Goal: Answer question/provide support

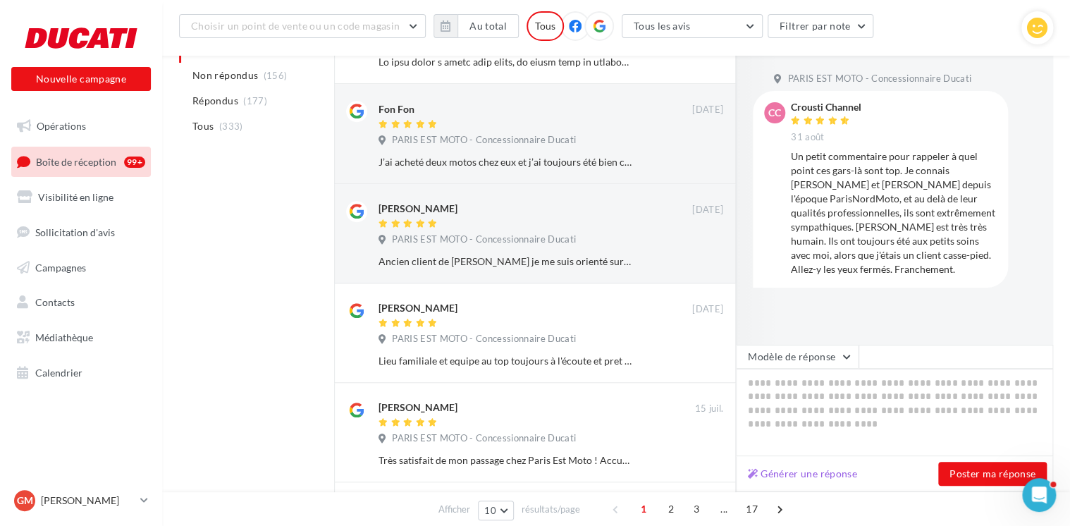
scroll to position [434, 0]
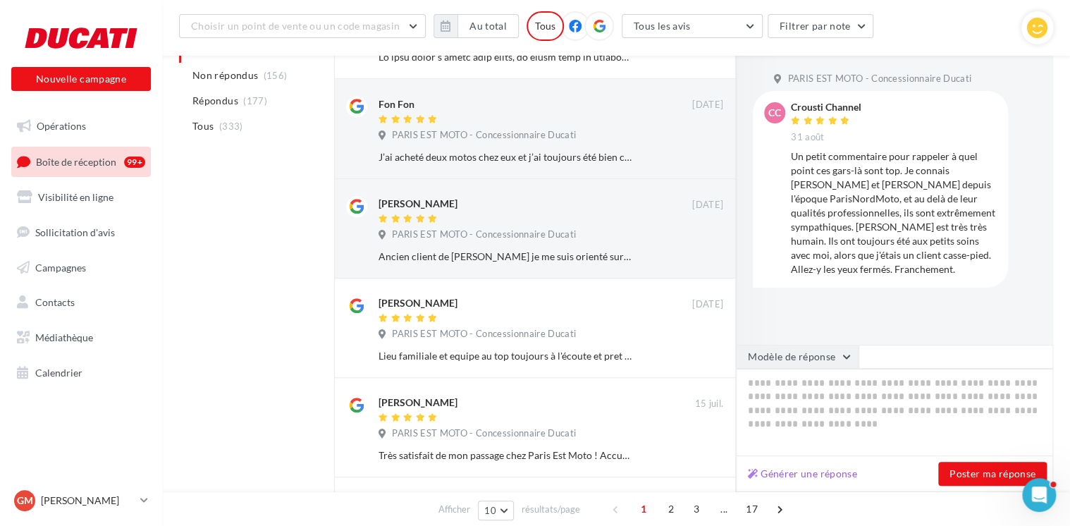
click at [824, 352] on button "Modèle de réponse" at bounding box center [797, 357] width 123 height 24
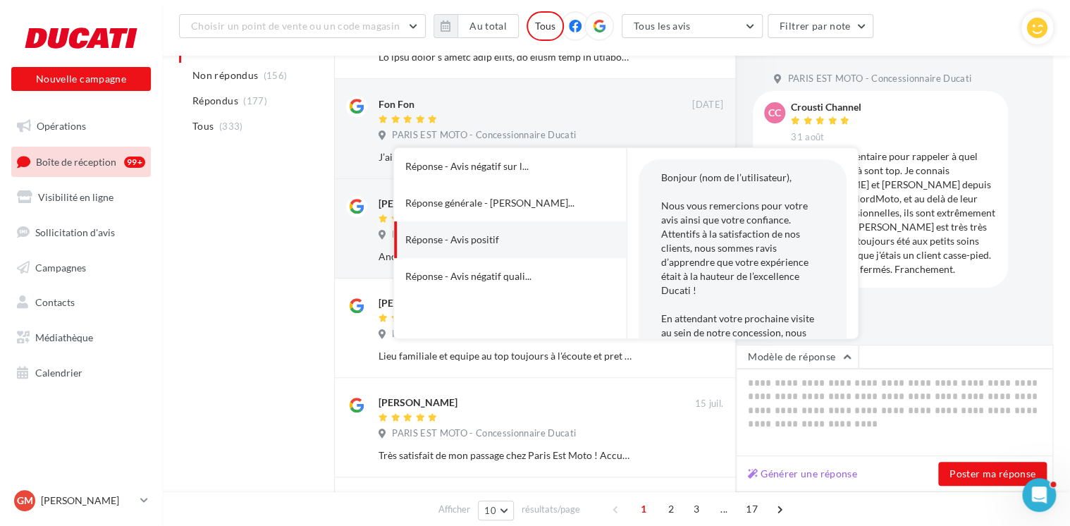
click at [547, 250] on button "Réponse - Avis positif" at bounding box center [490, 239] width 193 height 37
type textarea "**********"
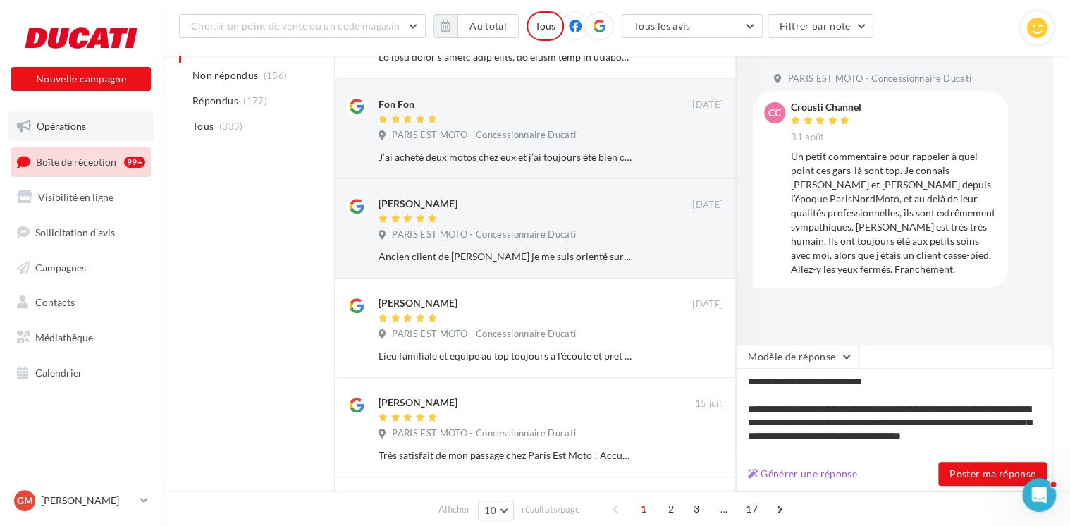
click at [72, 133] on link "Opérations" at bounding box center [80, 126] width 145 height 30
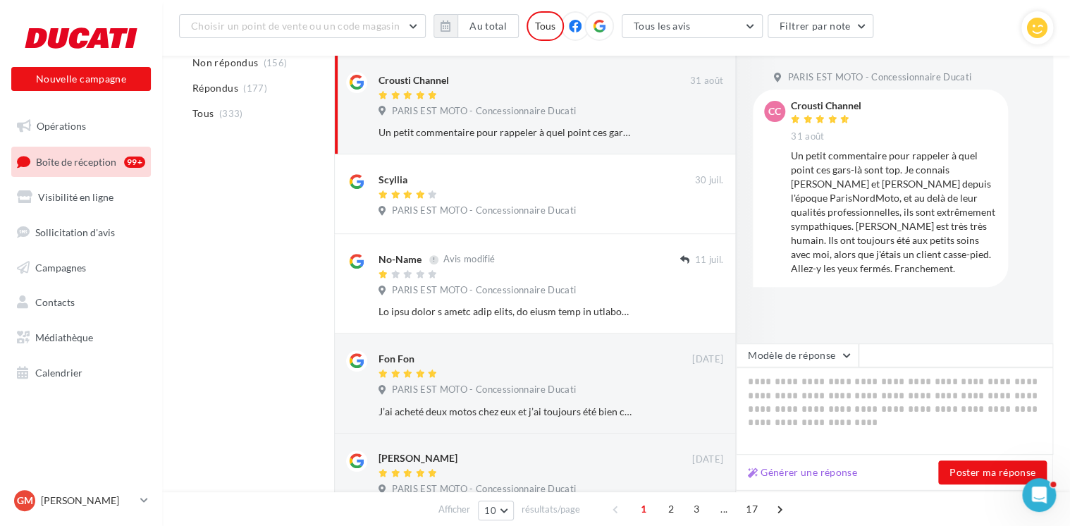
scroll to position [223, 0]
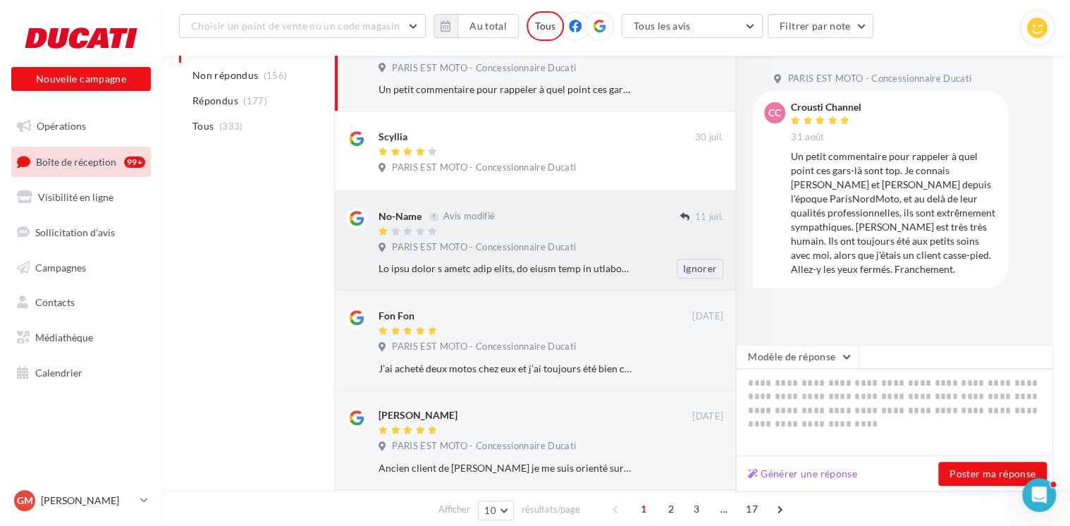
click at [519, 233] on div at bounding box center [529, 232] width 302 height 12
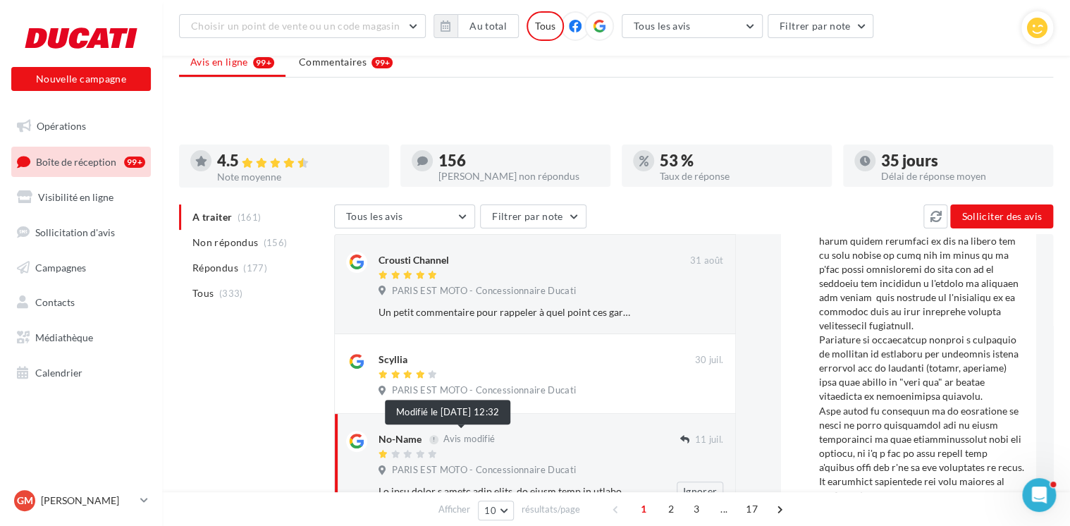
scroll to position [1180, 0]
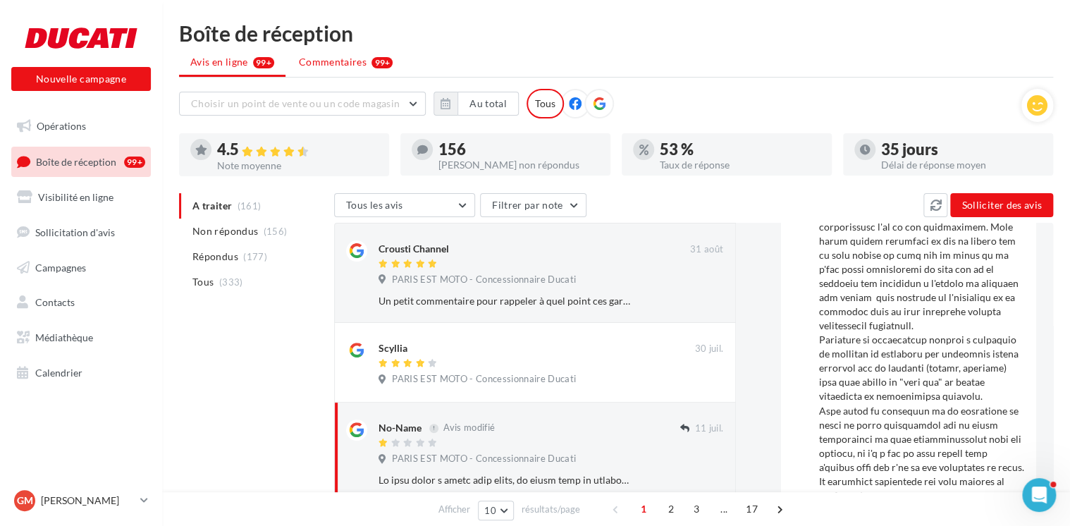
click at [326, 55] on span "Commentaires" at bounding box center [333, 62] width 68 height 14
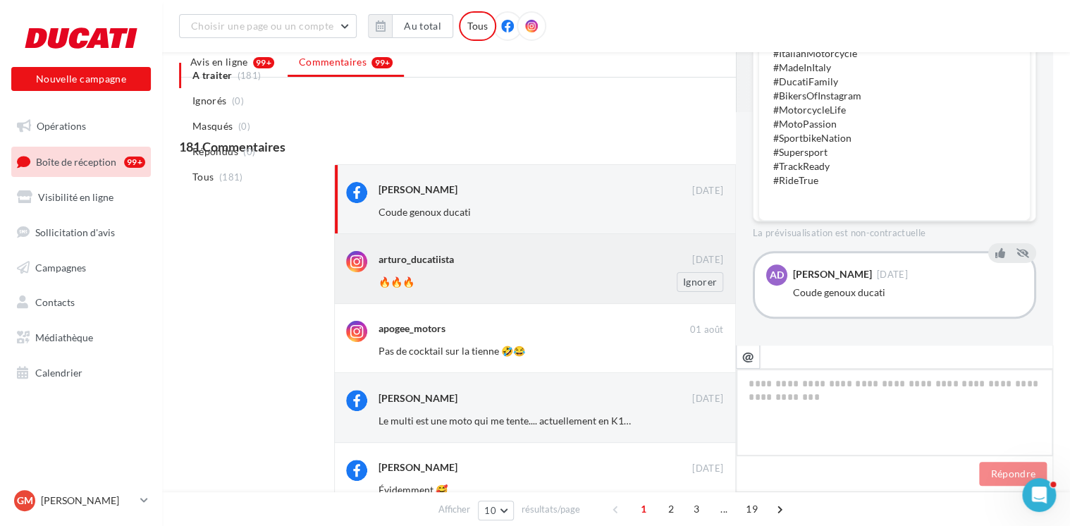
scroll to position [223, 0]
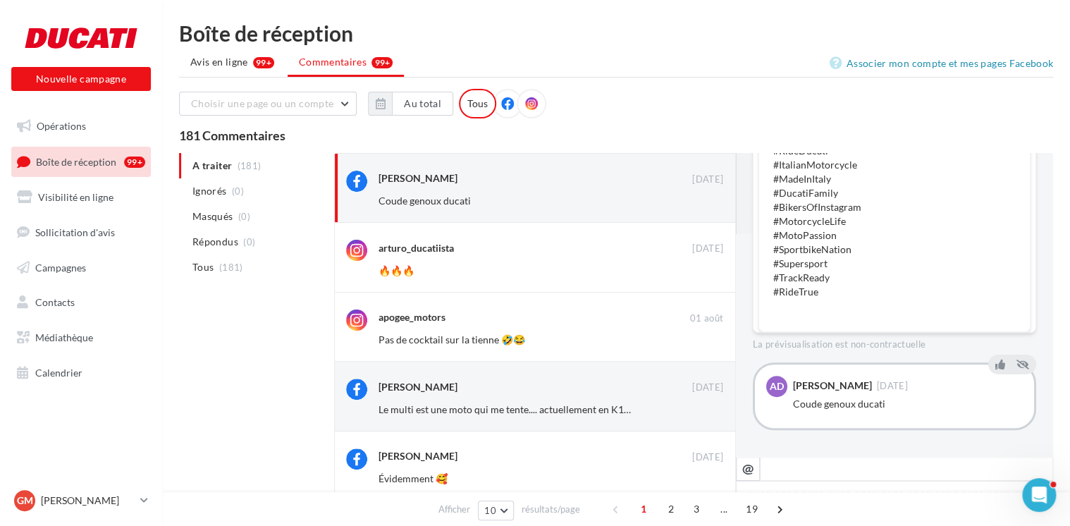
click at [99, 110] on ul "Opérations Boîte de réception 99+ Visibilité en ligne Sollicitation d'avis Camp…" at bounding box center [81, 249] width 151 height 287
click at [99, 118] on link "Opérations" at bounding box center [80, 126] width 145 height 30
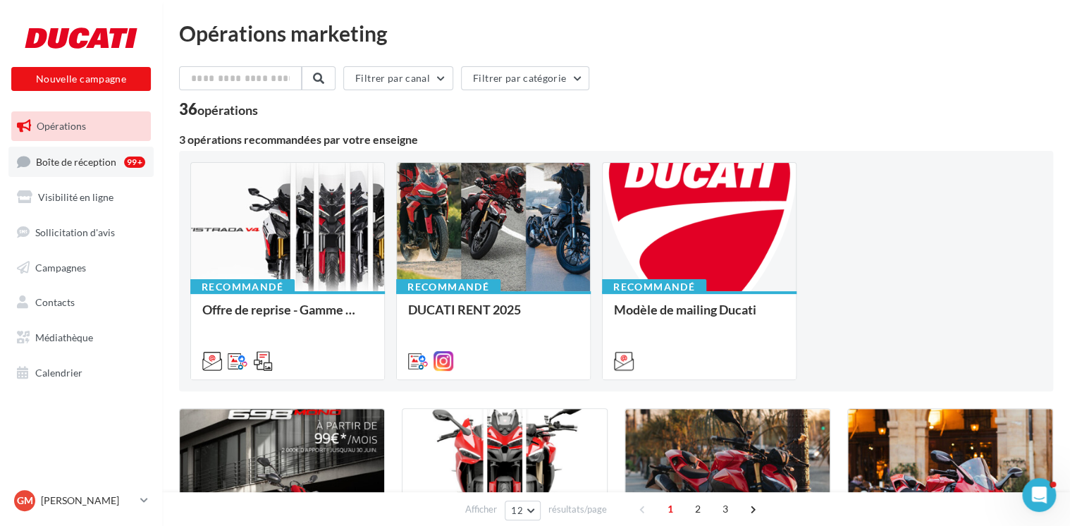
click at [34, 155] on link "Boîte de réception 99+" at bounding box center [80, 162] width 145 height 30
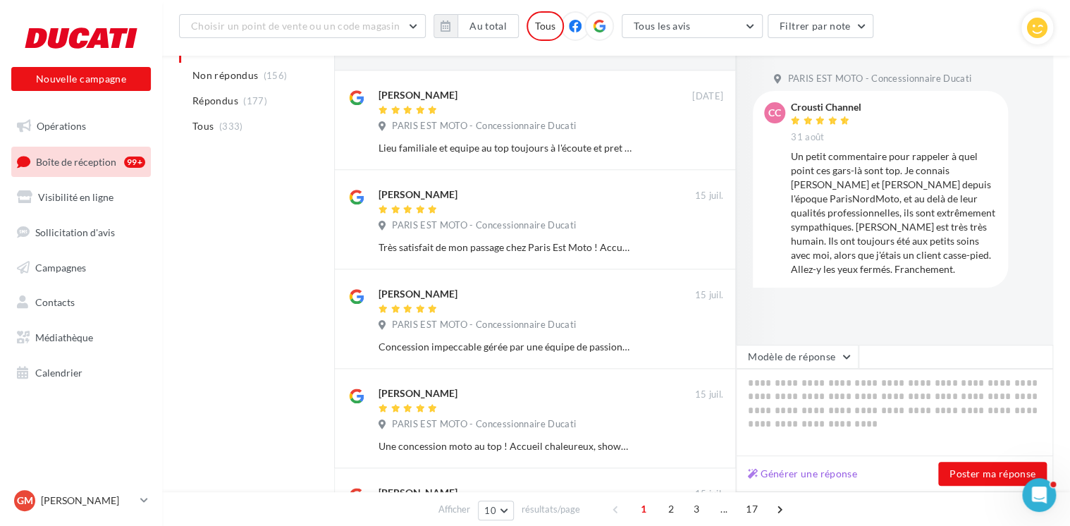
scroll to position [713, 0]
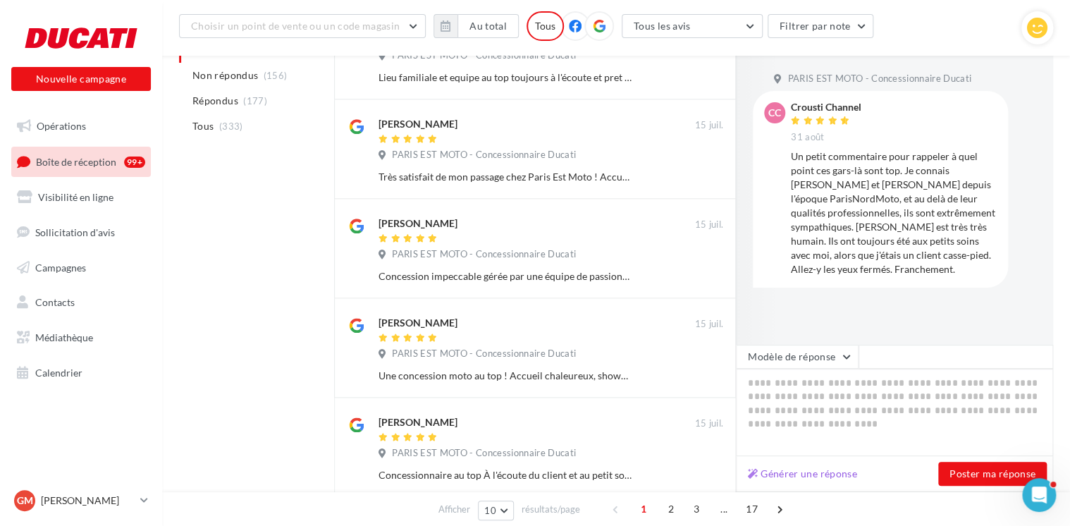
click at [543, 277] on div "Concession impeccable gérée par une équipe de passionnés. Mention spéciale à [P…" at bounding box center [504, 276] width 253 height 14
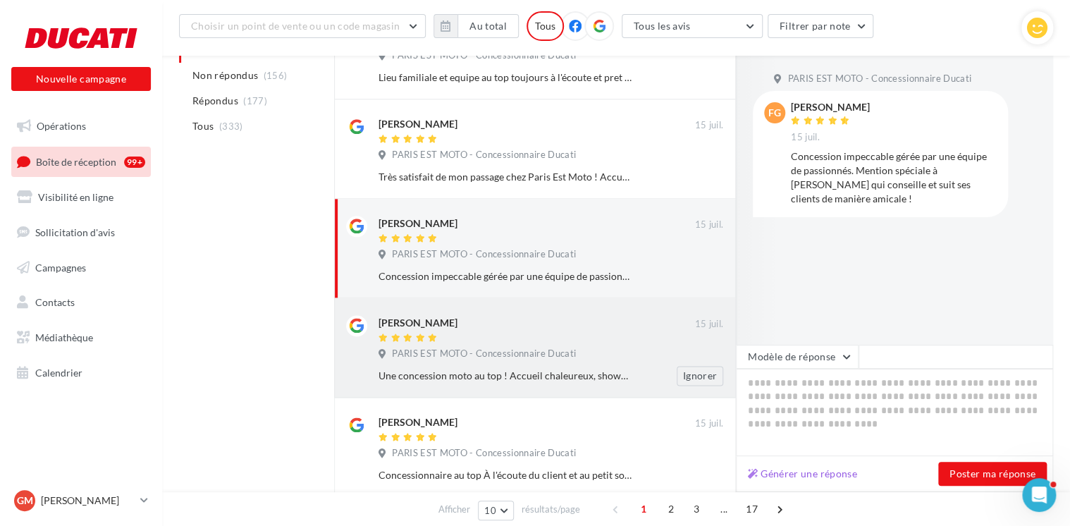
click at [529, 343] on div at bounding box center [536, 339] width 316 height 12
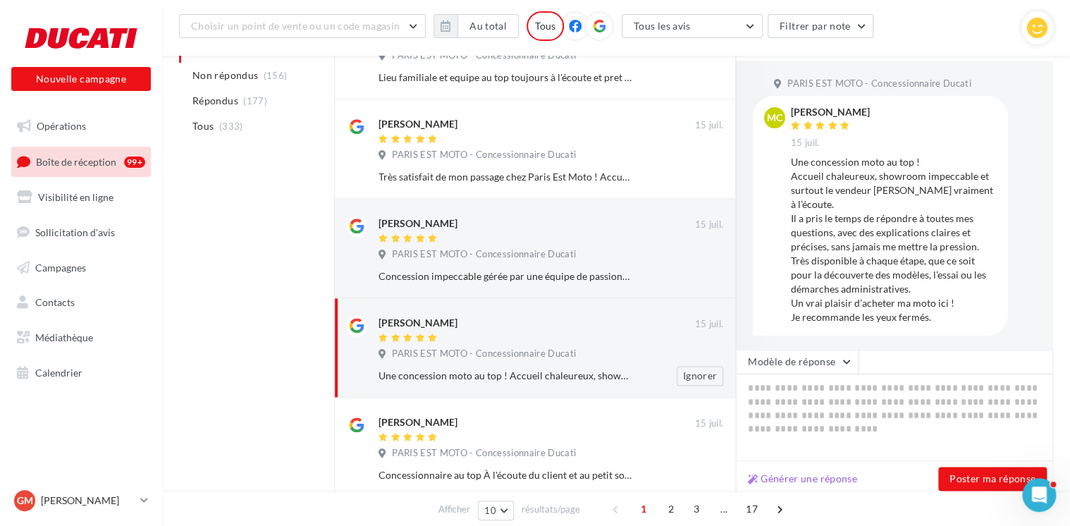
scroll to position [783, 0]
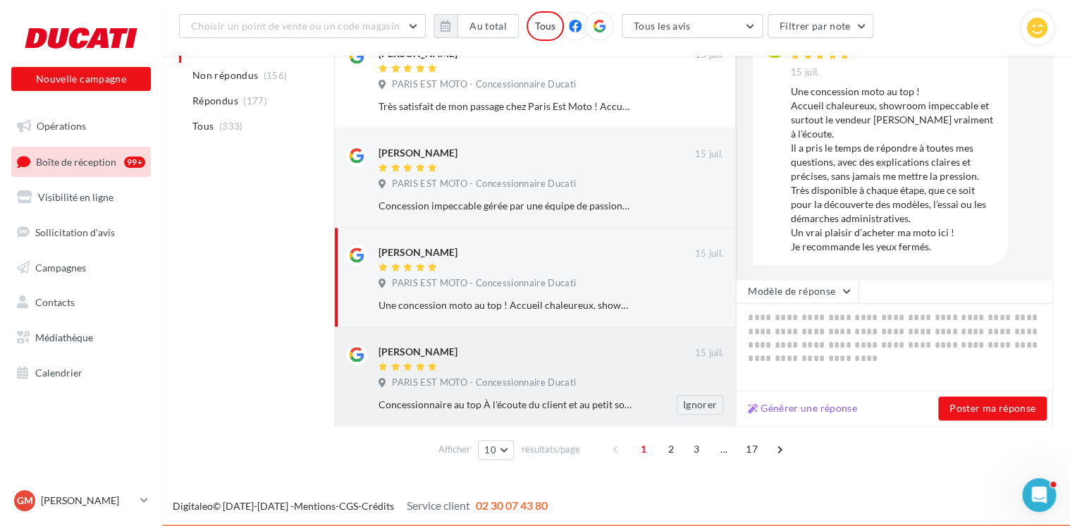
click at [523, 355] on div "[PERSON_NAME]" at bounding box center [536, 351] width 316 height 15
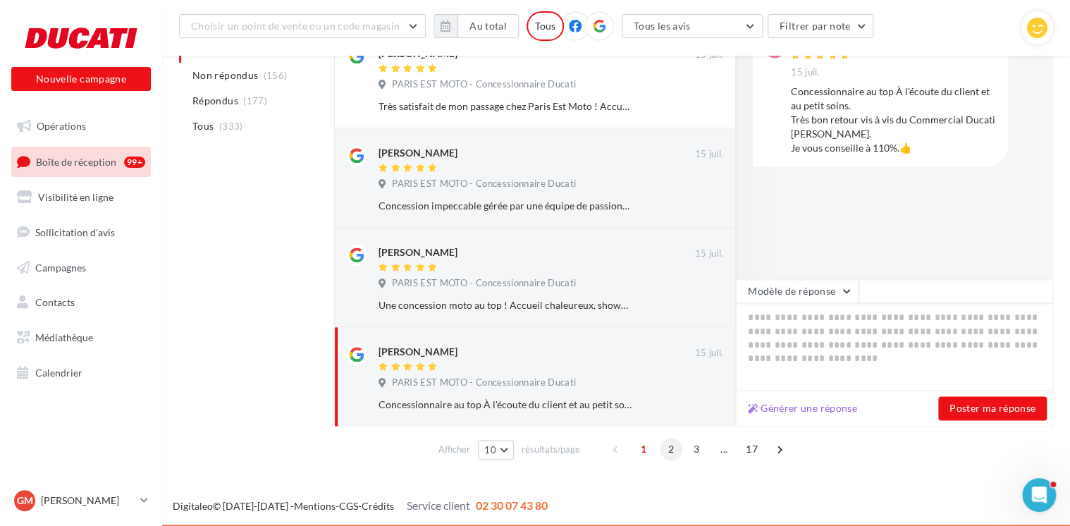
click at [666, 450] on span "2" at bounding box center [671, 449] width 23 height 23
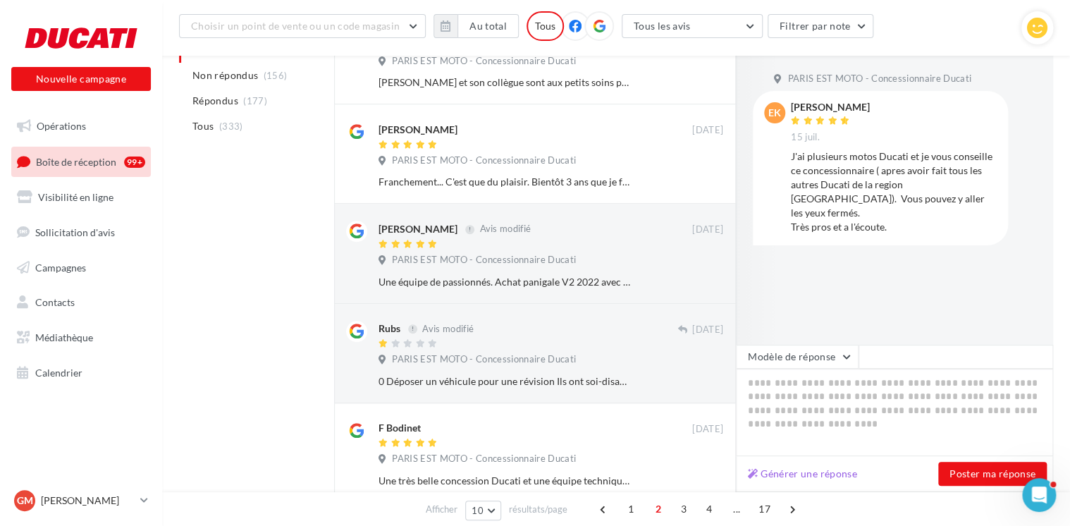
scroll to position [129, 0]
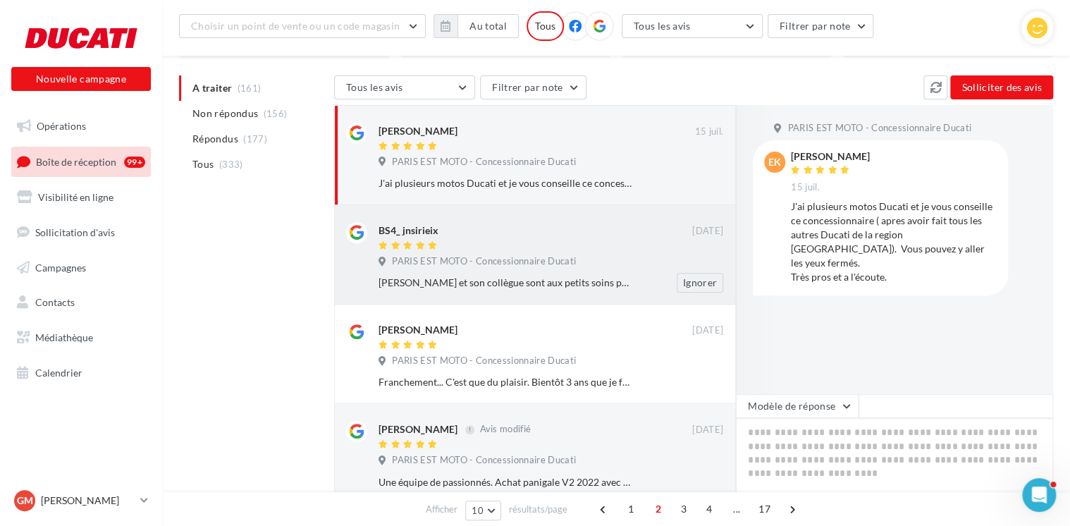
click at [491, 250] on div at bounding box center [535, 246] width 314 height 12
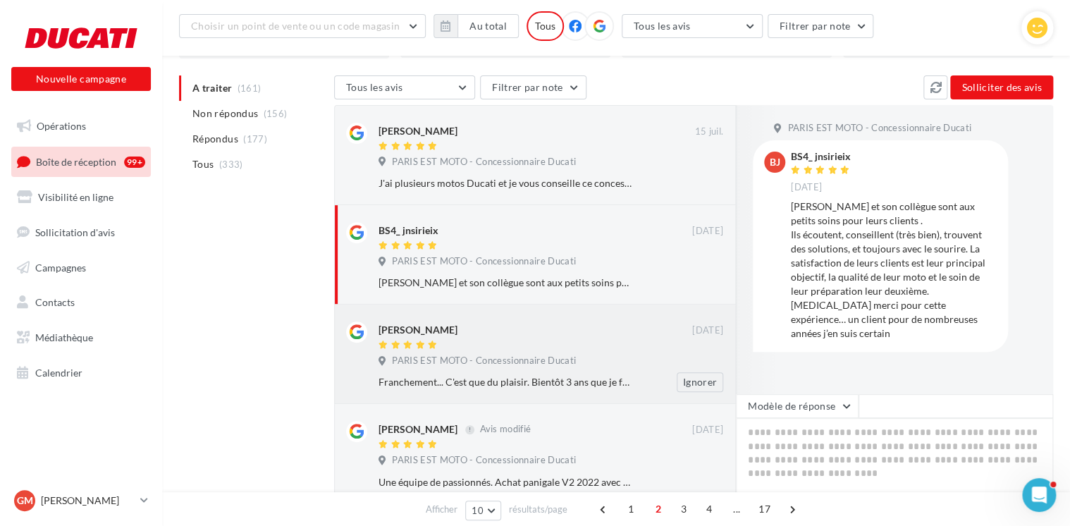
click at [530, 345] on div at bounding box center [535, 346] width 314 height 12
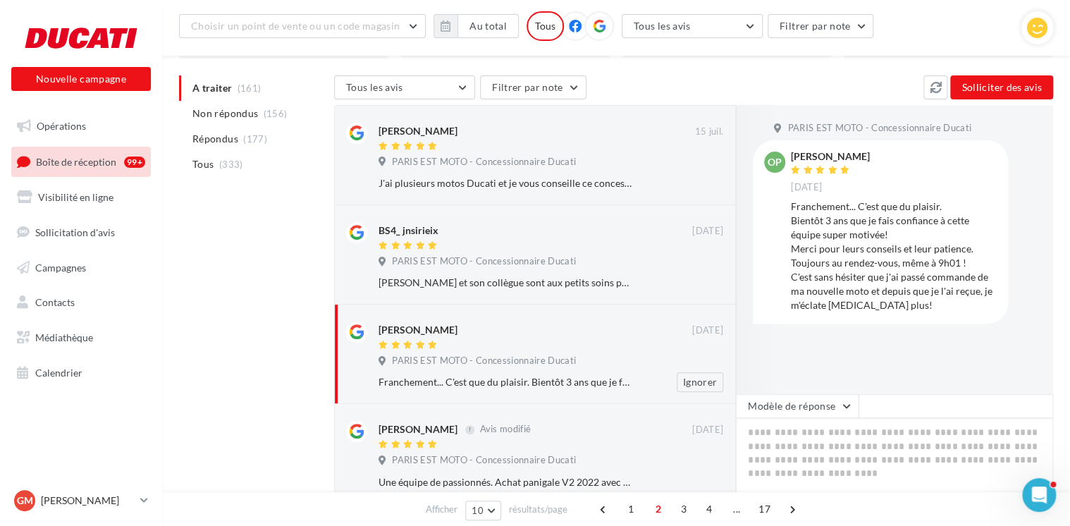
scroll to position [199, 0]
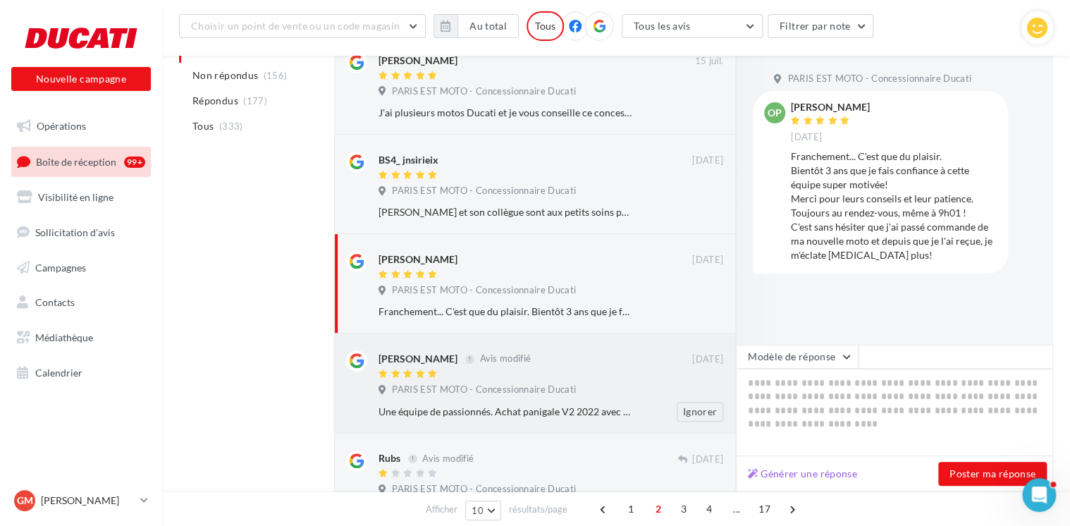
click at [613, 370] on div at bounding box center [535, 375] width 314 height 12
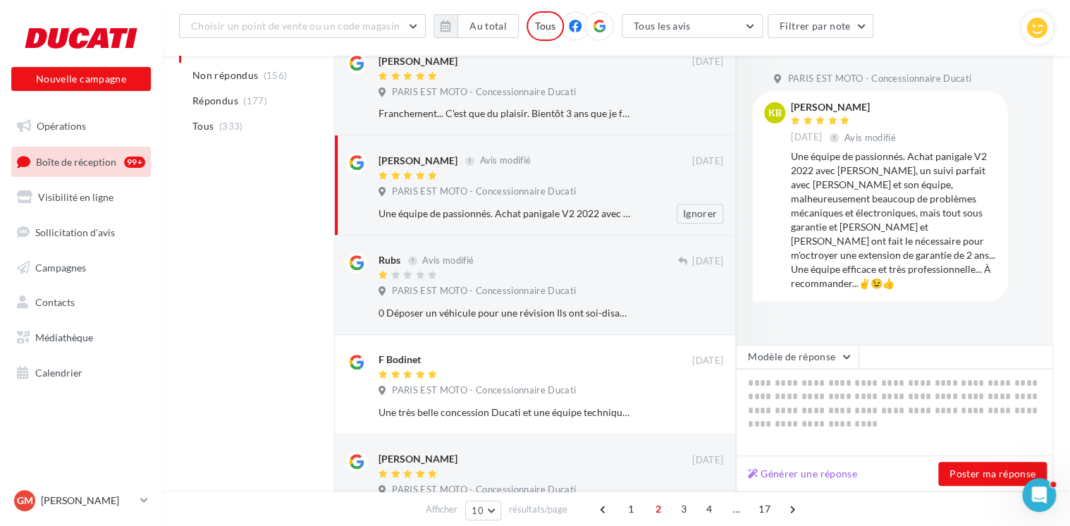
scroll to position [411, 0]
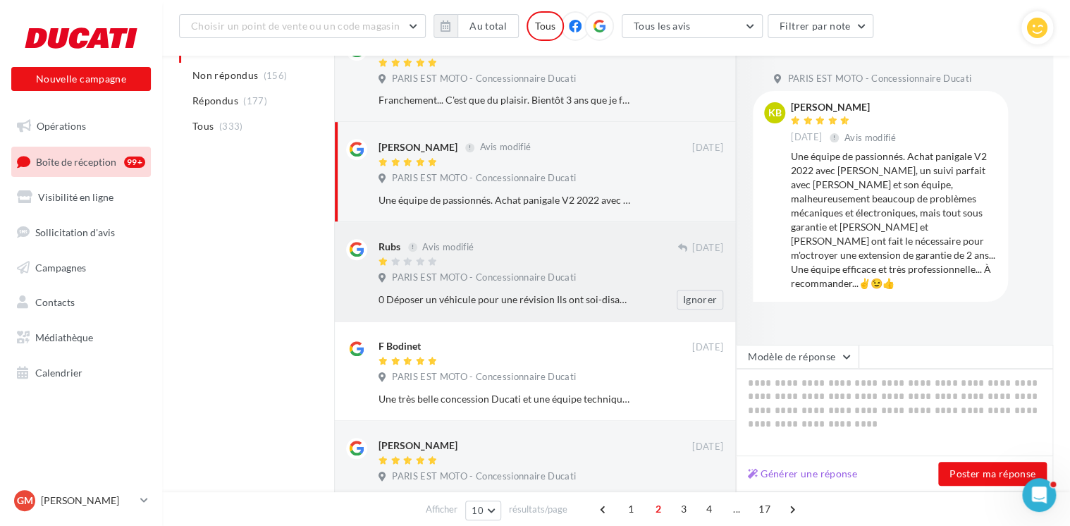
click at [589, 257] on div at bounding box center [527, 263] width 299 height 12
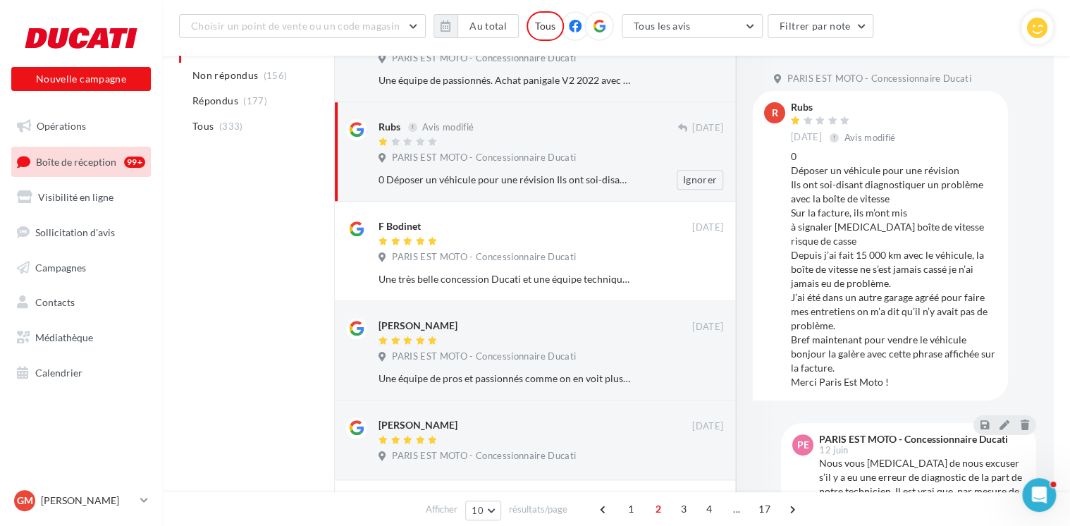
scroll to position [552, 0]
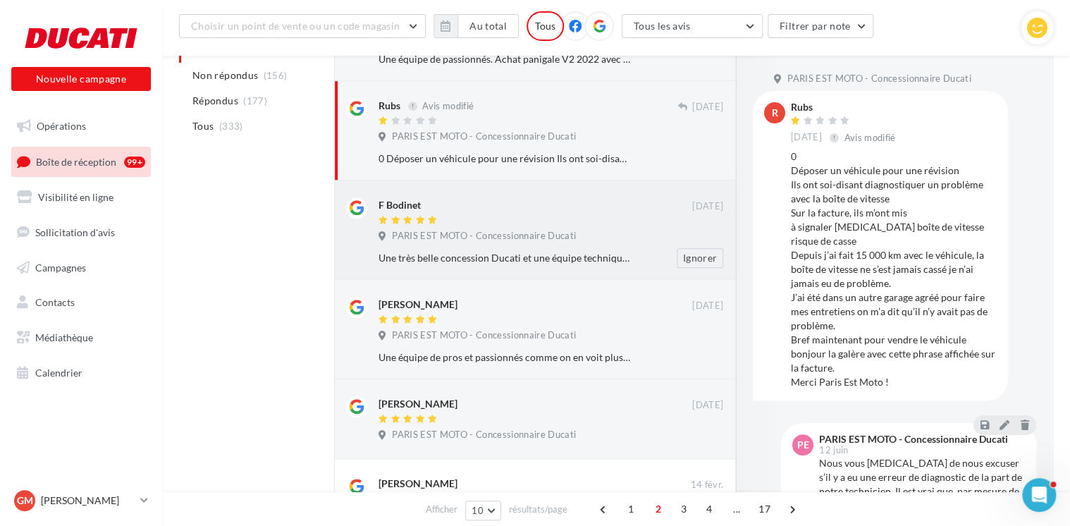
click at [589, 213] on div "F Bodinet" at bounding box center [535, 212] width 314 height 30
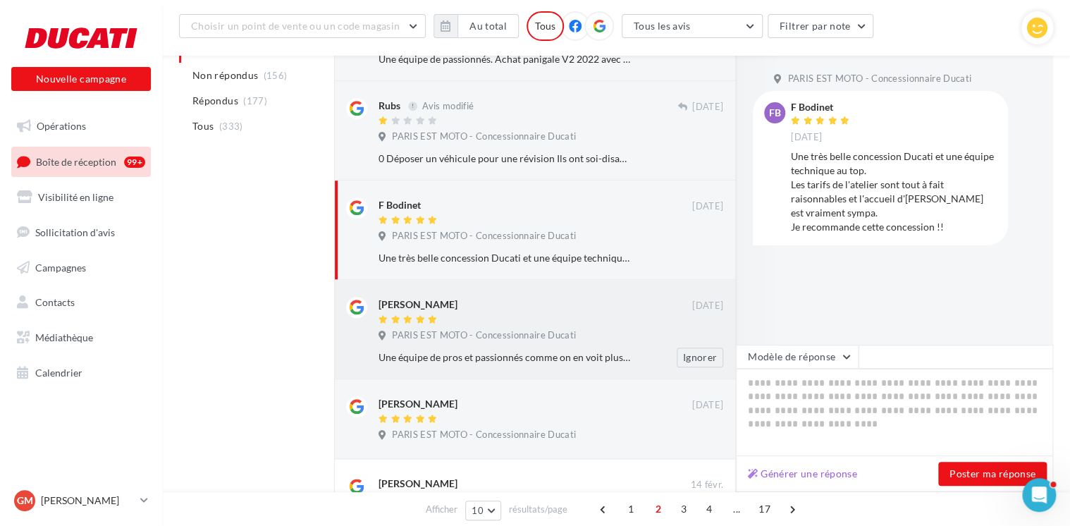
click at [596, 312] on div "[PERSON_NAME]" at bounding box center [535, 312] width 314 height 30
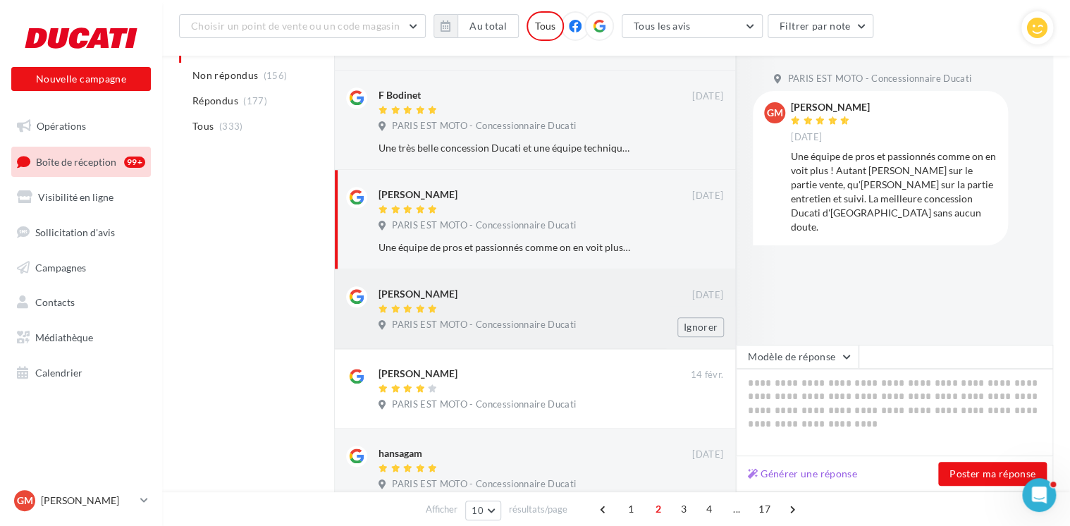
scroll to position [763, 0]
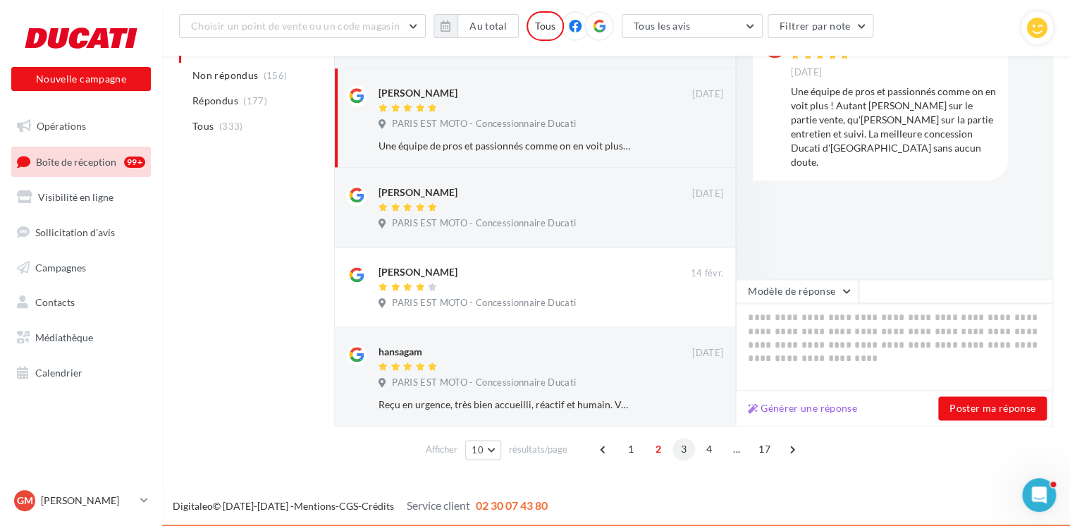
click at [687, 453] on span "3" at bounding box center [683, 449] width 23 height 23
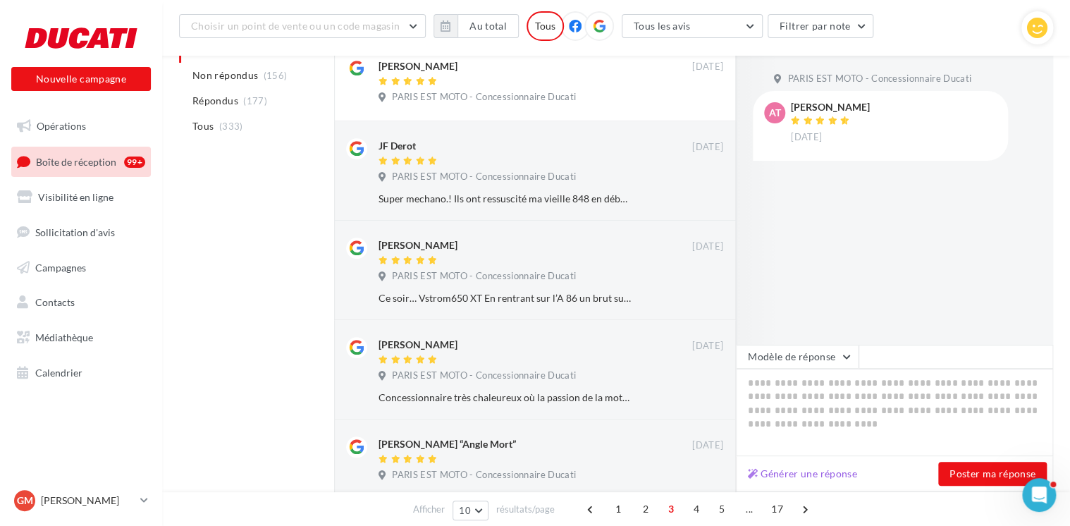
scroll to position [505, 0]
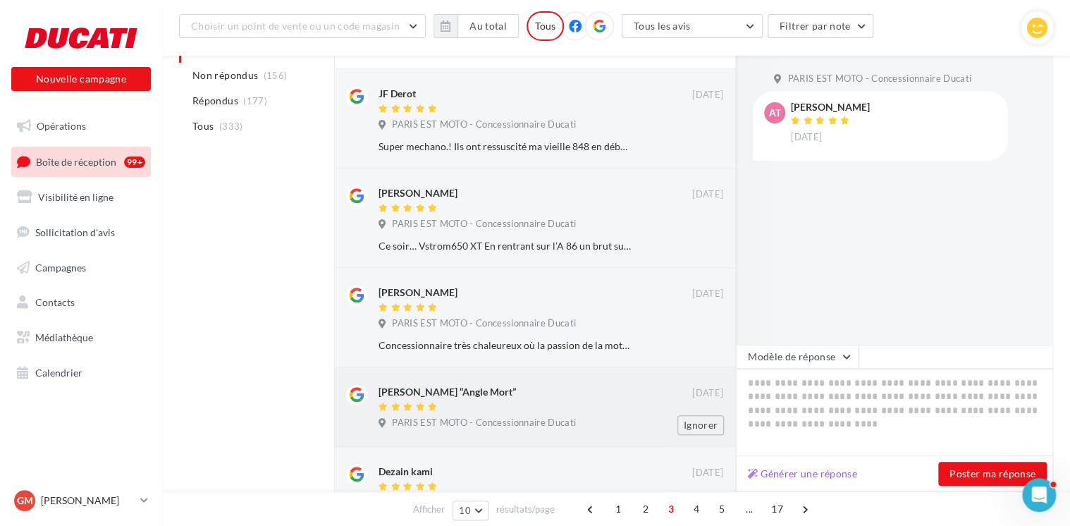
click at [514, 385] on div "[PERSON_NAME] “Angle Mort”" at bounding box center [535, 391] width 314 height 15
click at [516, 289] on div "[PERSON_NAME]" at bounding box center [535, 292] width 314 height 15
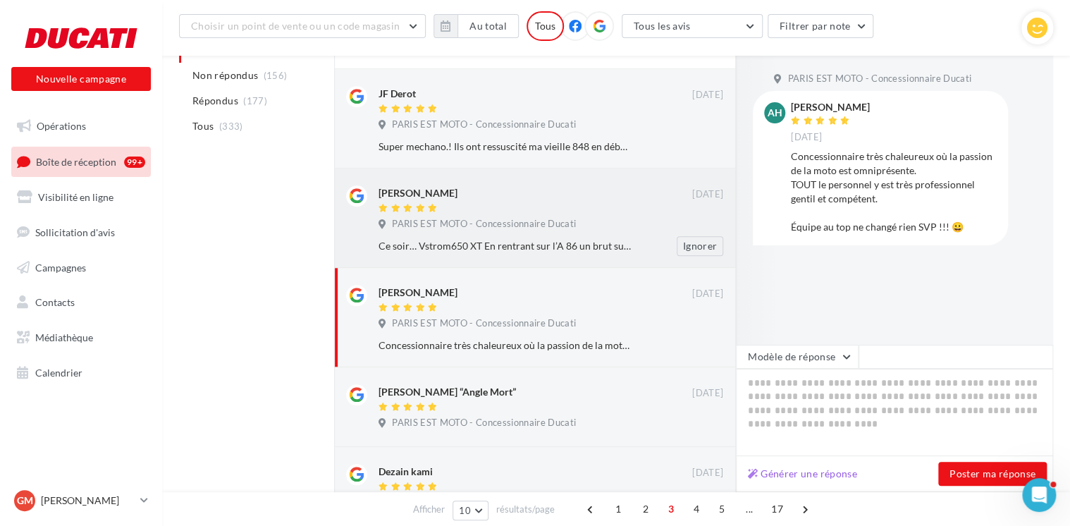
click at [538, 200] on div "[PERSON_NAME]" at bounding box center [535, 200] width 314 height 30
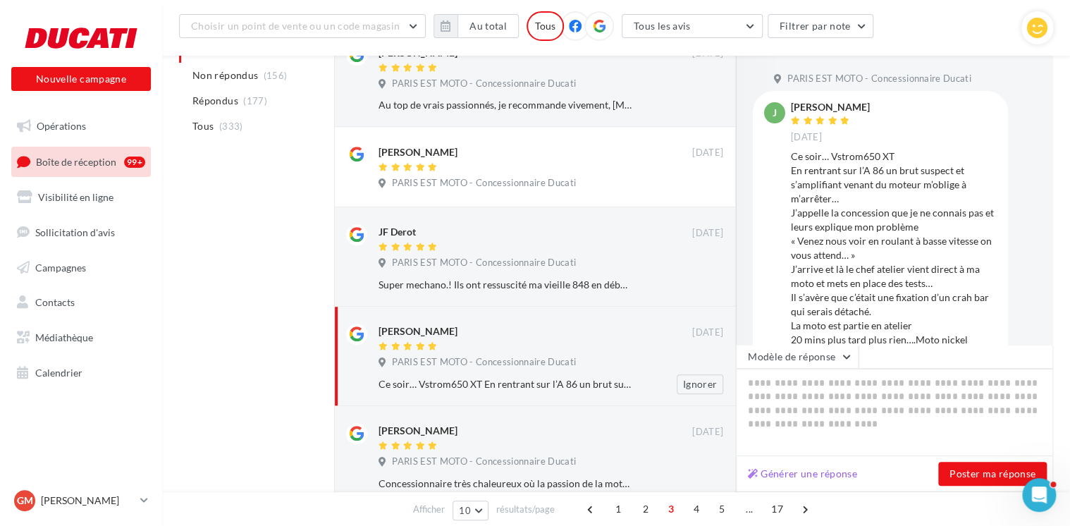
scroll to position [364, 0]
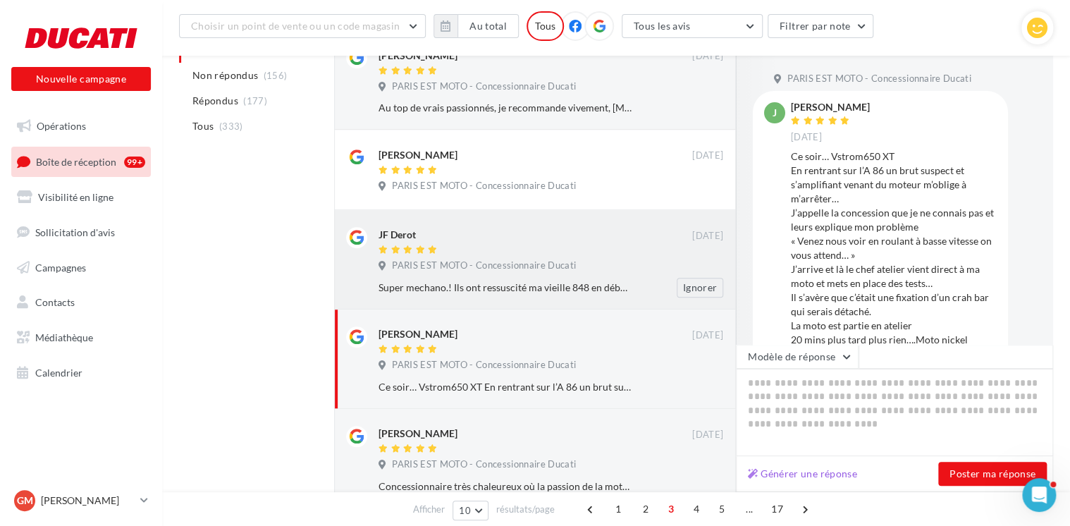
click at [538, 225] on div "JF Derot [DATE] [GEOGRAPHIC_DATA] EST MOTO - Concessionnaire Ducati Super mecha…" at bounding box center [535, 259] width 378 height 76
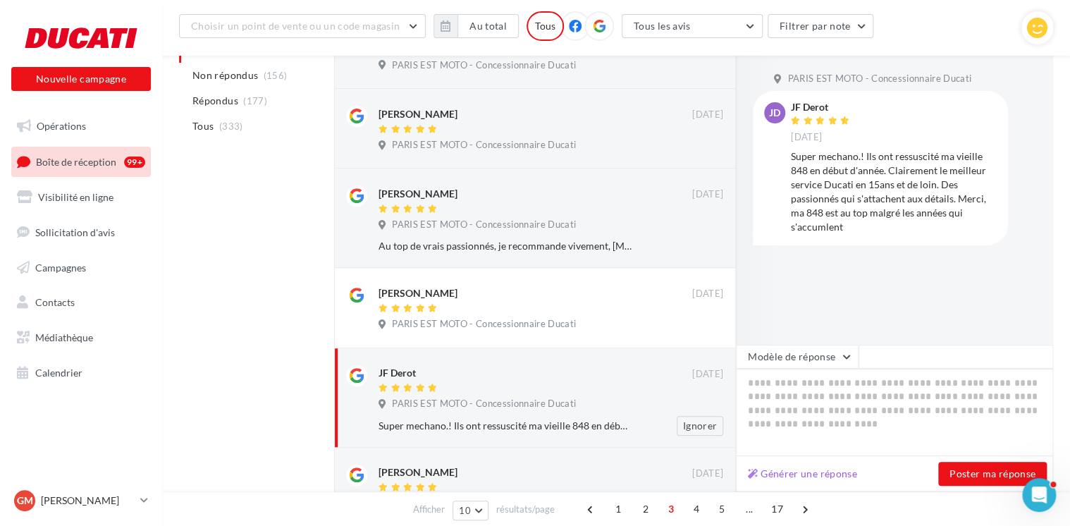
scroll to position [223, 0]
click at [538, 225] on span "PARIS EST MOTO - Concessionnaire Ducati" at bounding box center [484, 227] width 184 height 13
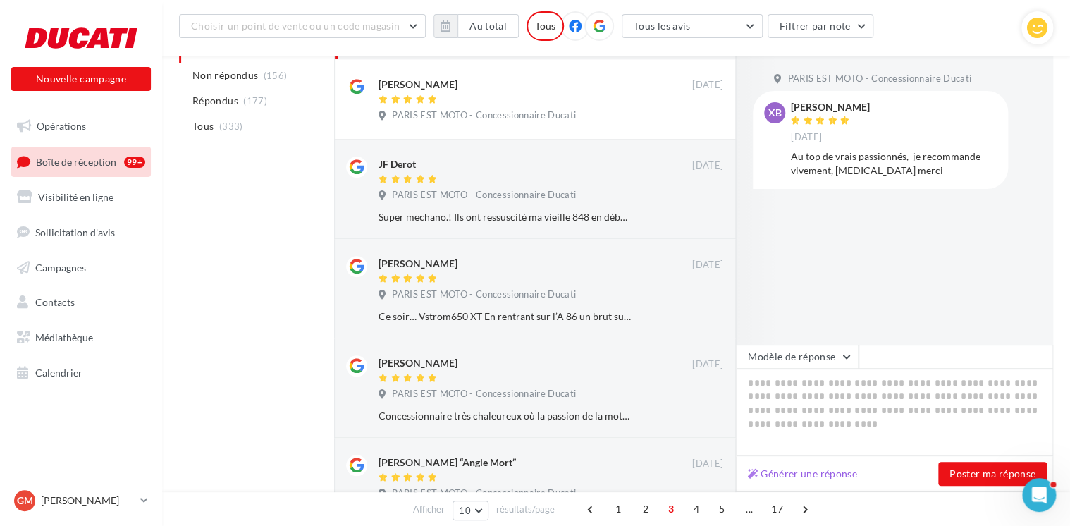
scroll to position [724, 0]
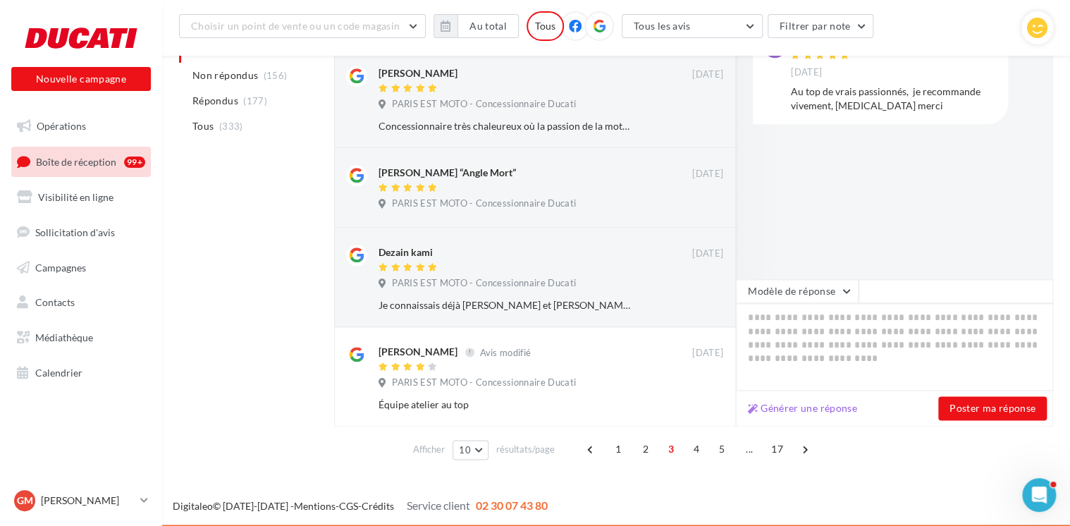
click at [691, 454] on span "4" at bounding box center [696, 449] width 23 height 23
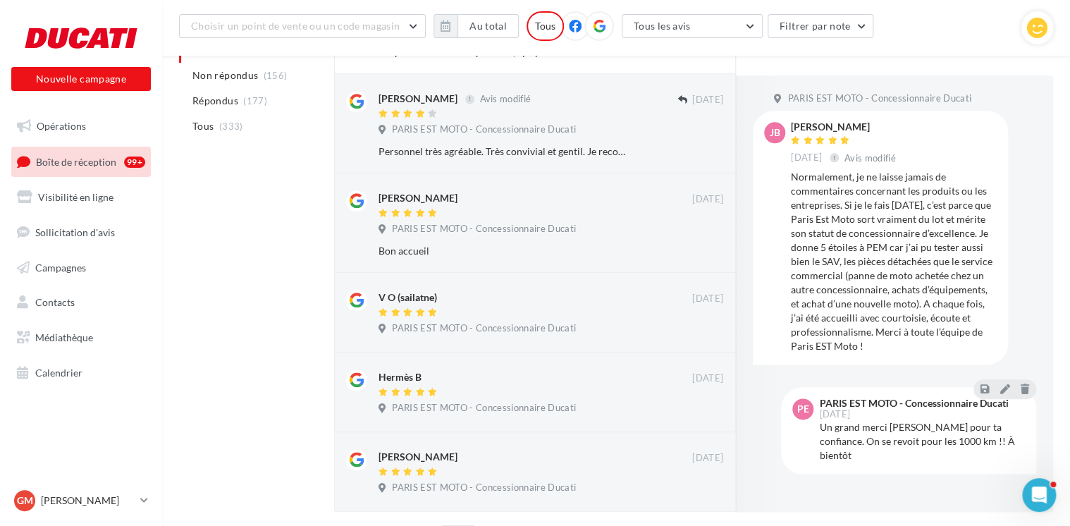
scroll to position [744, 0]
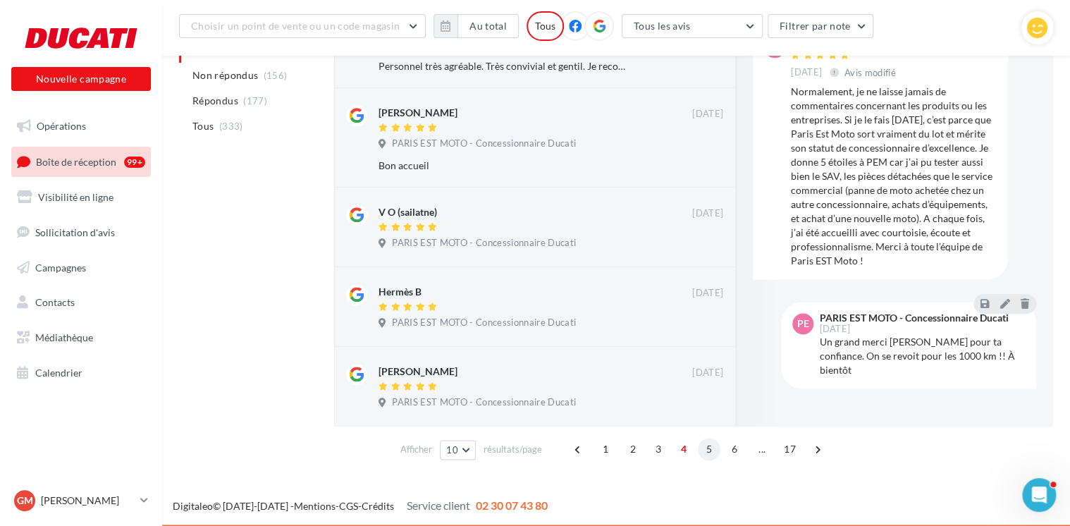
click at [714, 443] on span "5" at bounding box center [709, 449] width 23 height 23
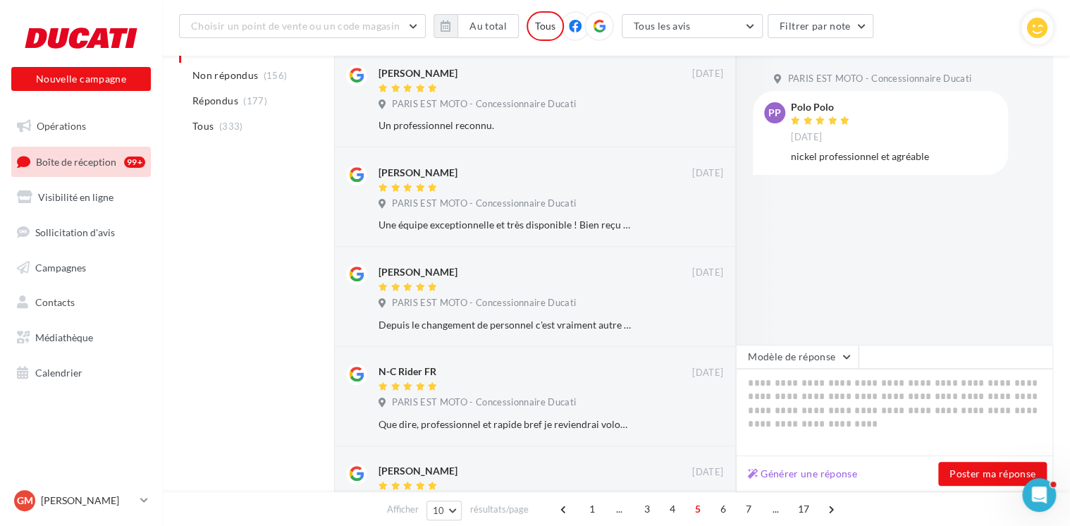
scroll to position [250, 0]
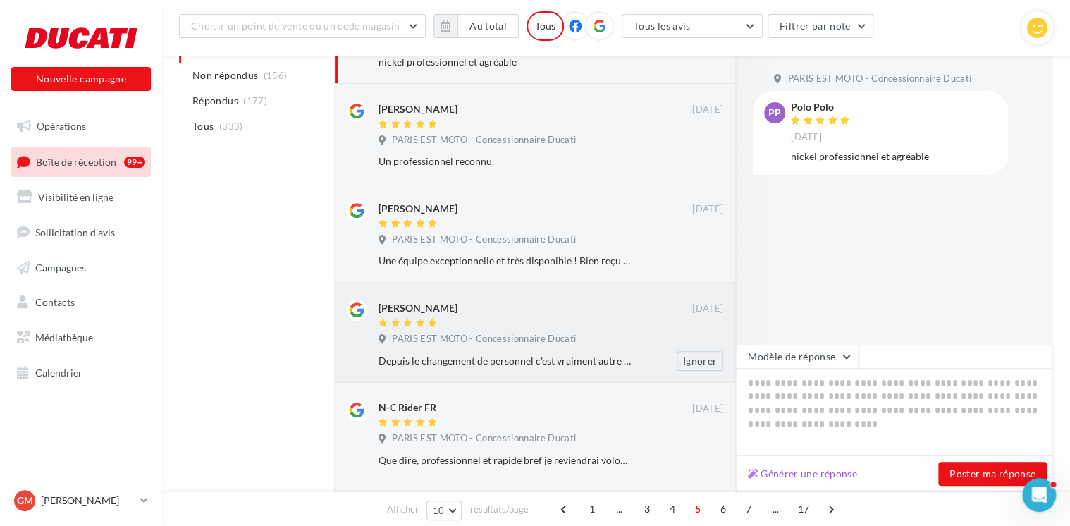
click at [544, 316] on div "[PERSON_NAME]" at bounding box center [535, 315] width 314 height 30
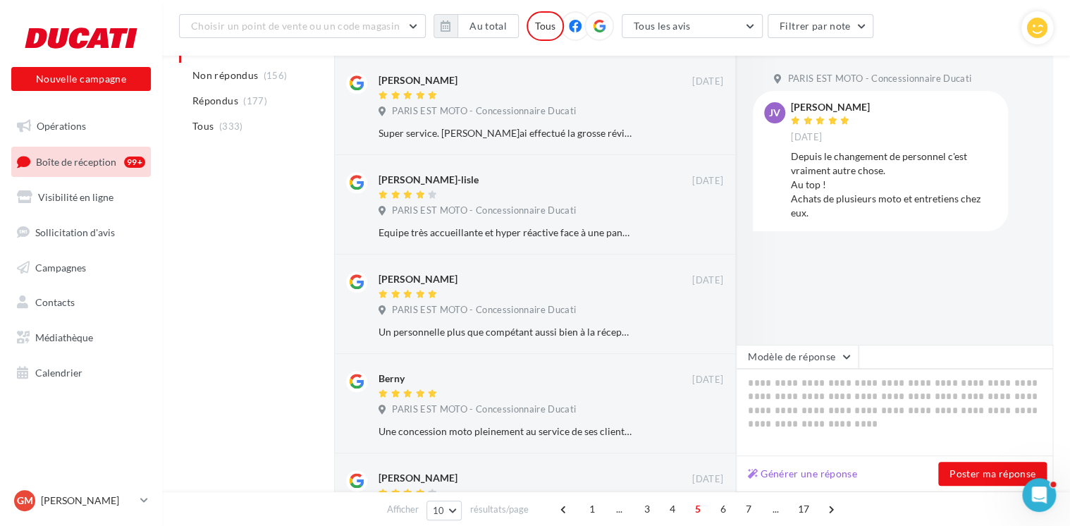
scroll to position [783, 0]
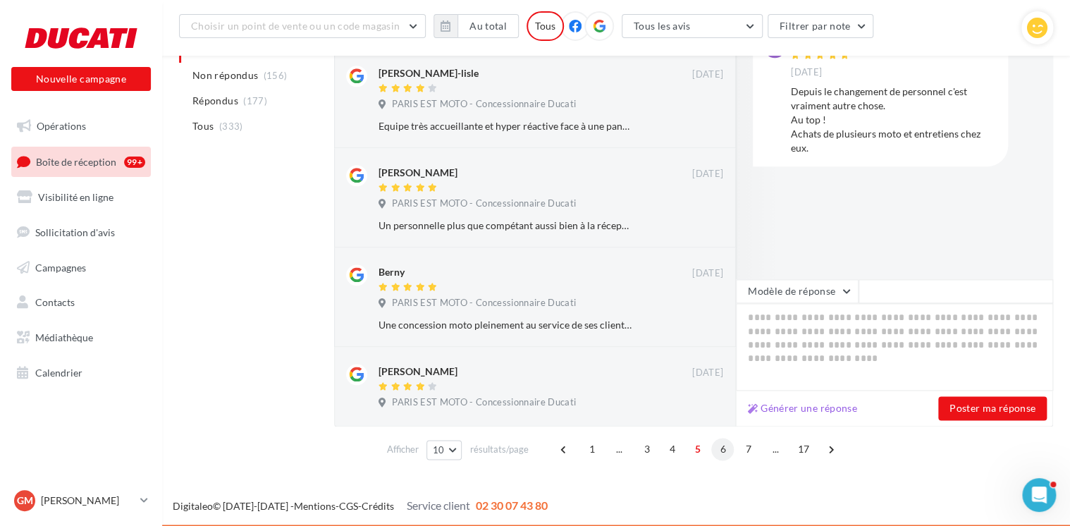
click at [724, 454] on span "6" at bounding box center [722, 449] width 23 height 23
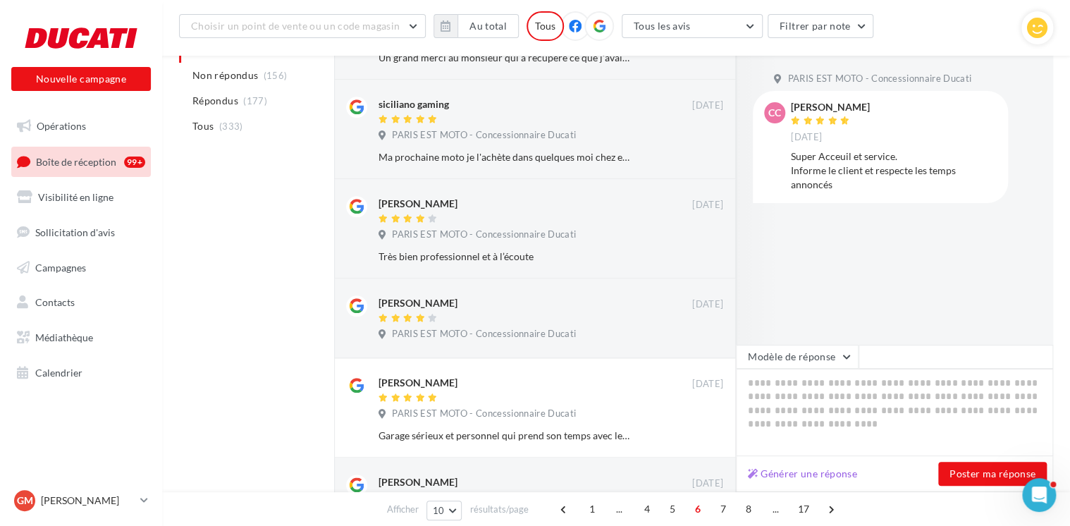
scroll to position [340, 0]
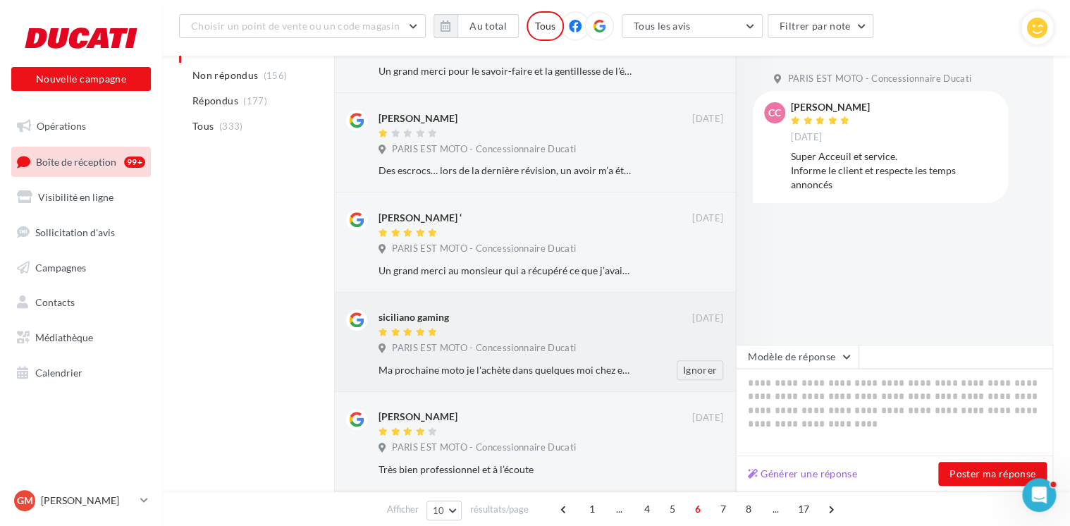
click at [583, 317] on div "siciliano gaming" at bounding box center [535, 316] width 314 height 15
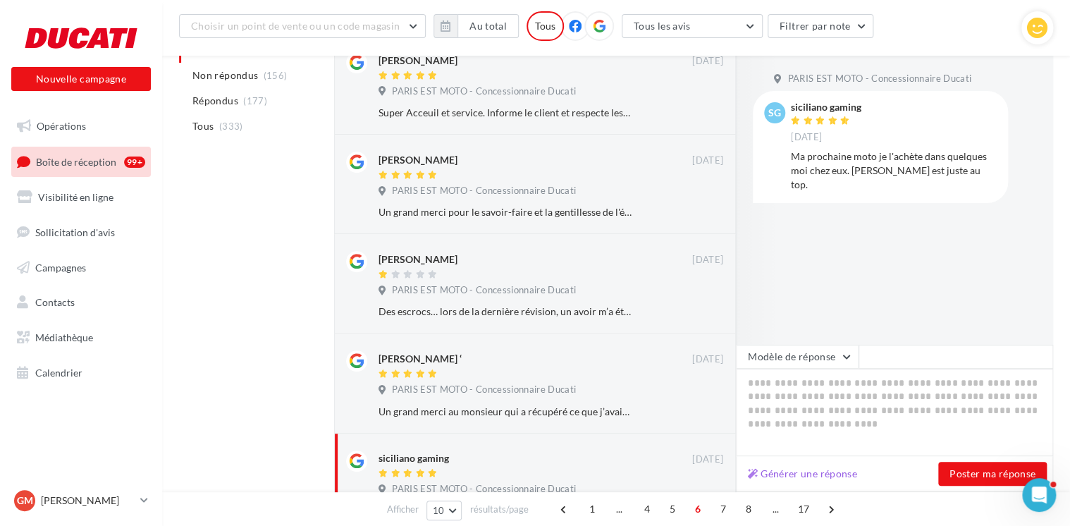
scroll to position [129, 0]
